Goal: Find specific page/section: Find specific page/section

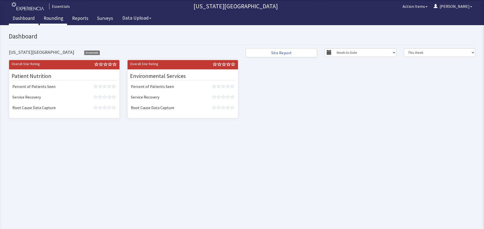
click at [66, 19] on link "Rounding" at bounding box center [53, 19] width 27 height 13
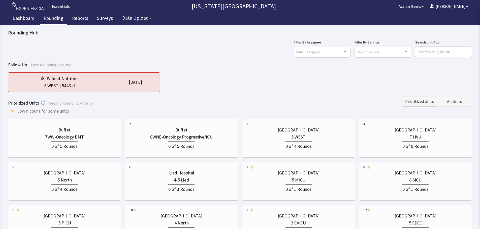
click at [450, 102] on span "All Units" at bounding box center [454, 101] width 15 height 6
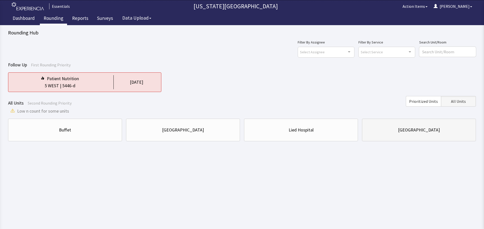
click at [405, 128] on div "University Hospital" at bounding box center [419, 130] width 42 height 7
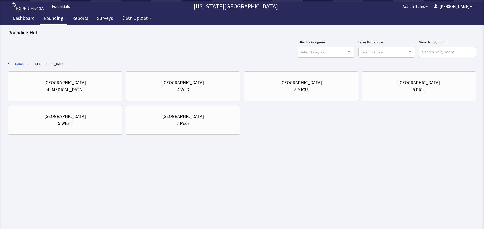
click at [12, 65] on div "Home > University Hospital" at bounding box center [241, 63] width 467 height 5
click at [17, 64] on link "Home" at bounding box center [19, 63] width 9 height 5
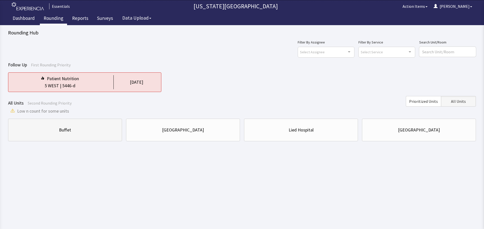
click at [76, 132] on div "Buffet" at bounding box center [64, 130] width 105 height 7
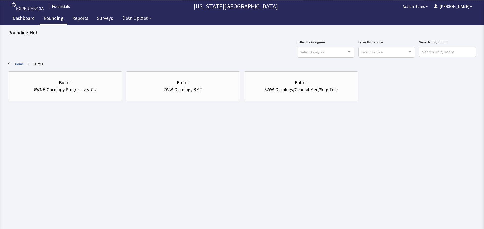
click at [21, 62] on link "Home" at bounding box center [19, 63] width 9 height 5
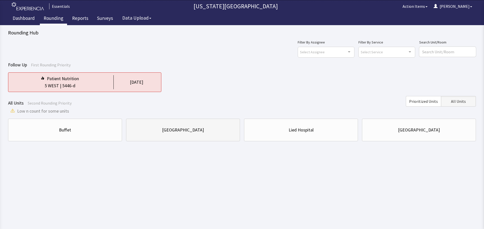
click at [181, 126] on div "Clarkson Hospital" at bounding box center [182, 130] width 105 height 17
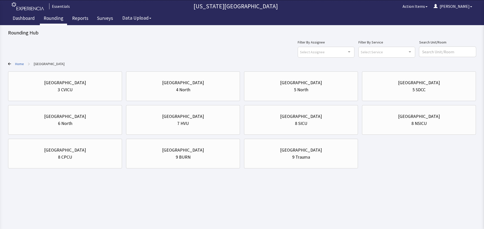
click at [18, 63] on link "Home" at bounding box center [19, 63] width 9 height 5
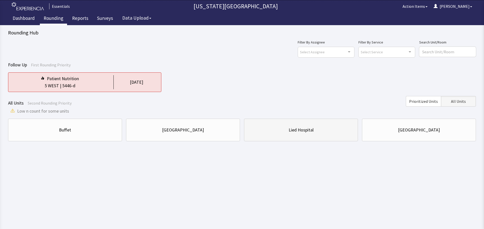
click at [273, 134] on div "Lied Hospital" at bounding box center [300, 130] width 105 height 17
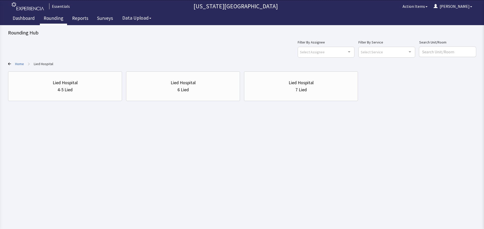
click at [23, 61] on div "Filter By Assignee Select Assignee Clear Selection Cherylyn Gifford Allyson Dev…" at bounding box center [241, 70] width 467 height 62
click at [21, 63] on link "Home" at bounding box center [19, 63] width 9 height 5
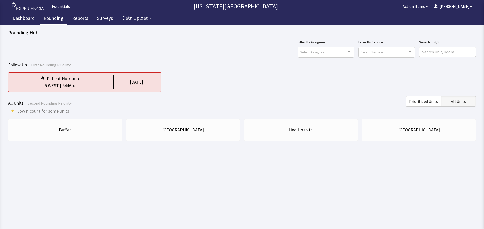
click at [58, 23] on link "Rounding" at bounding box center [53, 19] width 27 height 13
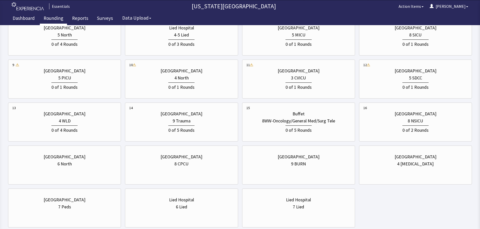
scroll to position [152, 0]
